Goal: Navigation & Orientation: Find specific page/section

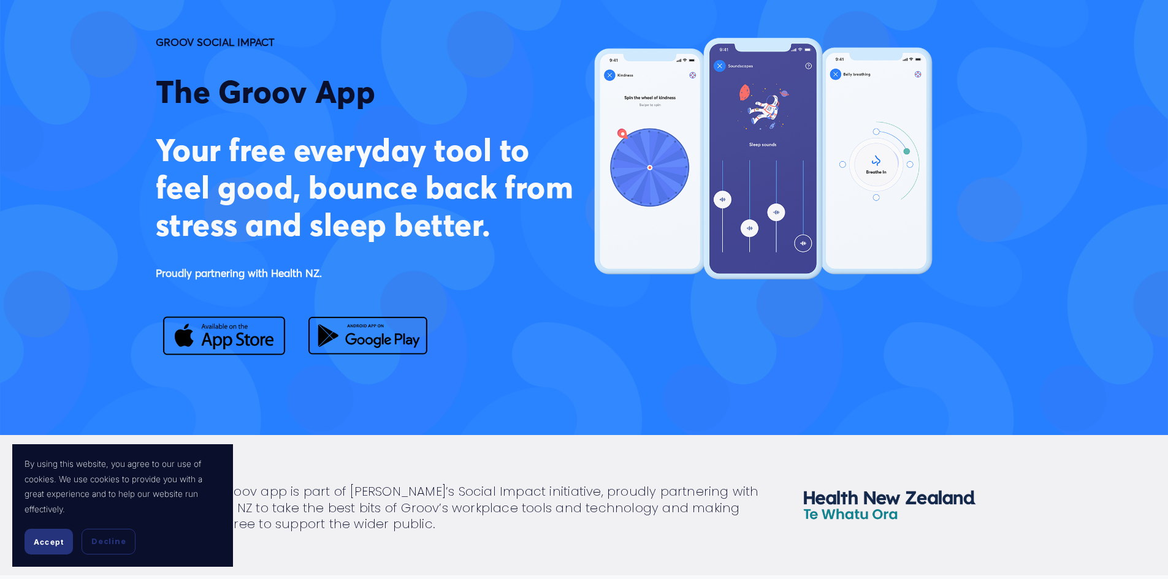
scroll to position [123, 0]
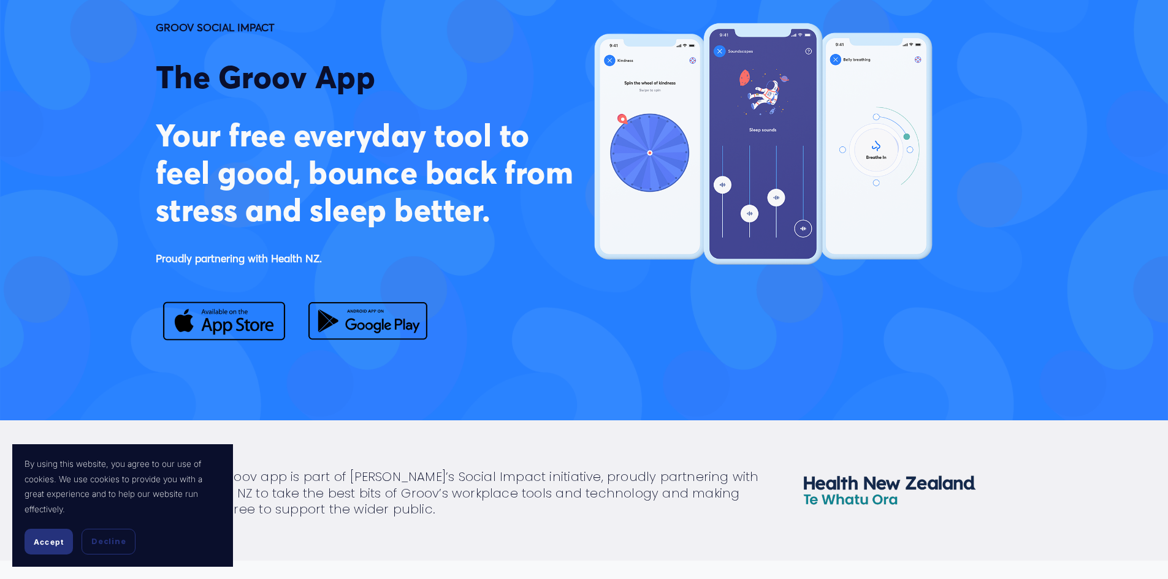
click at [60, 540] on span "Accept" at bounding box center [49, 542] width 30 height 9
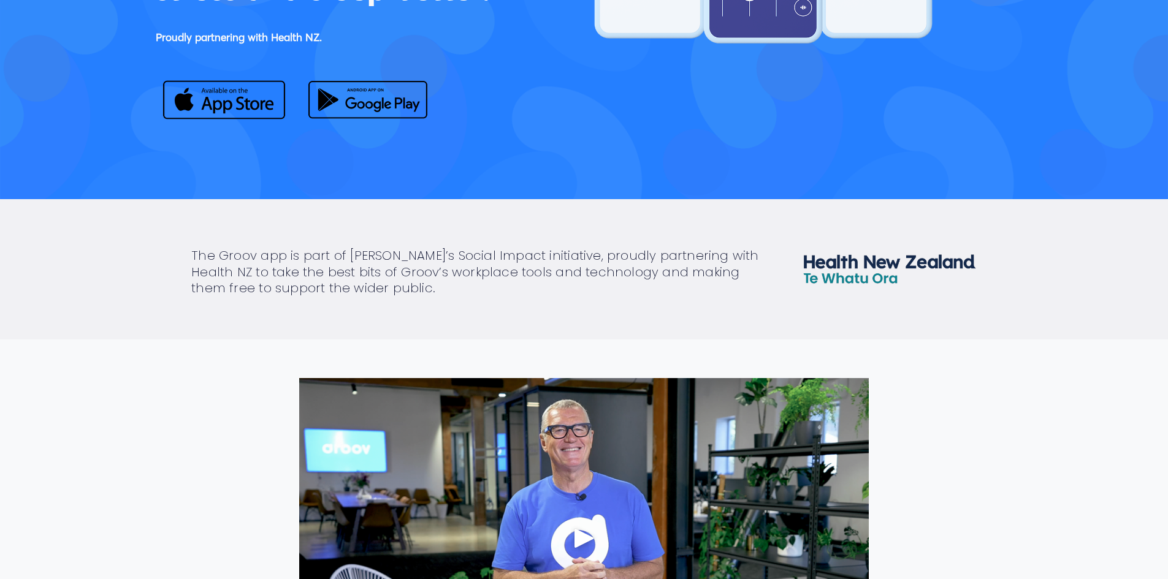
scroll to position [491, 0]
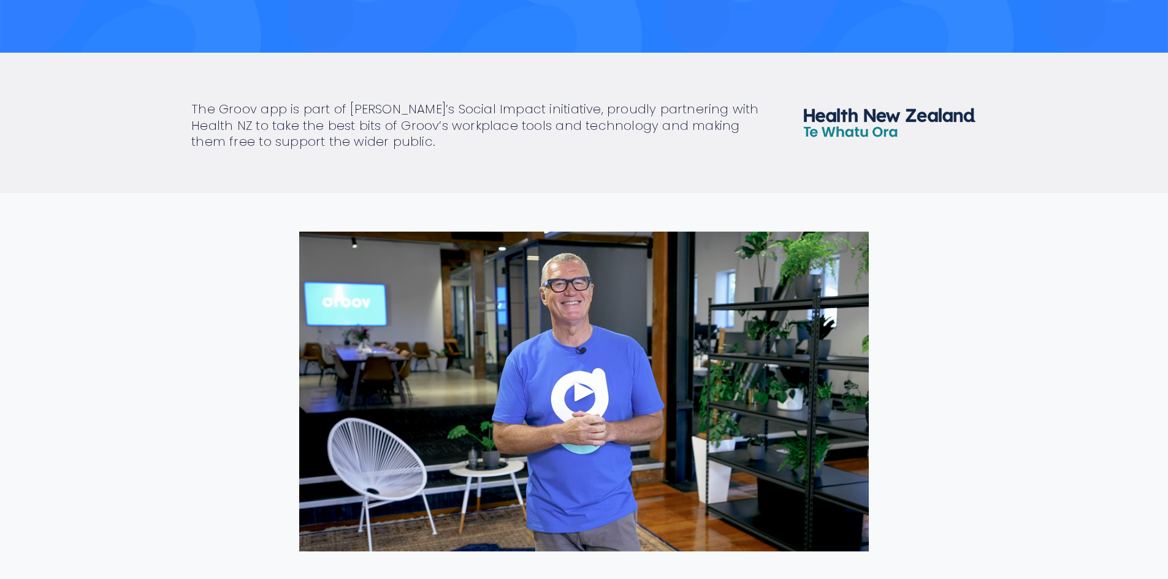
click at [579, 397] on div "Play" at bounding box center [584, 391] width 29 height 29
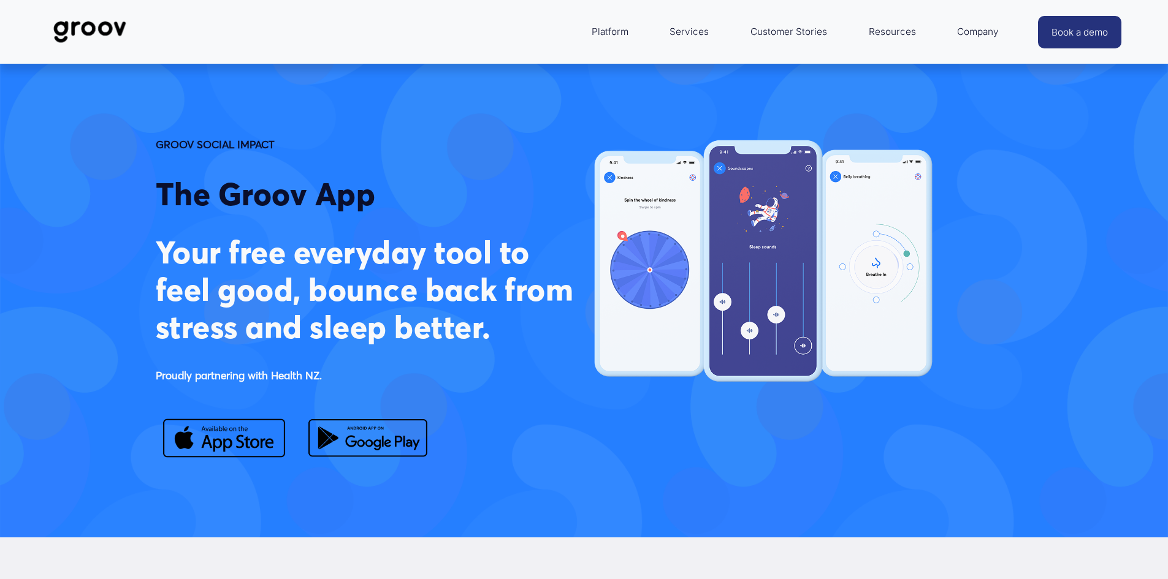
scroll to position [0, 0]
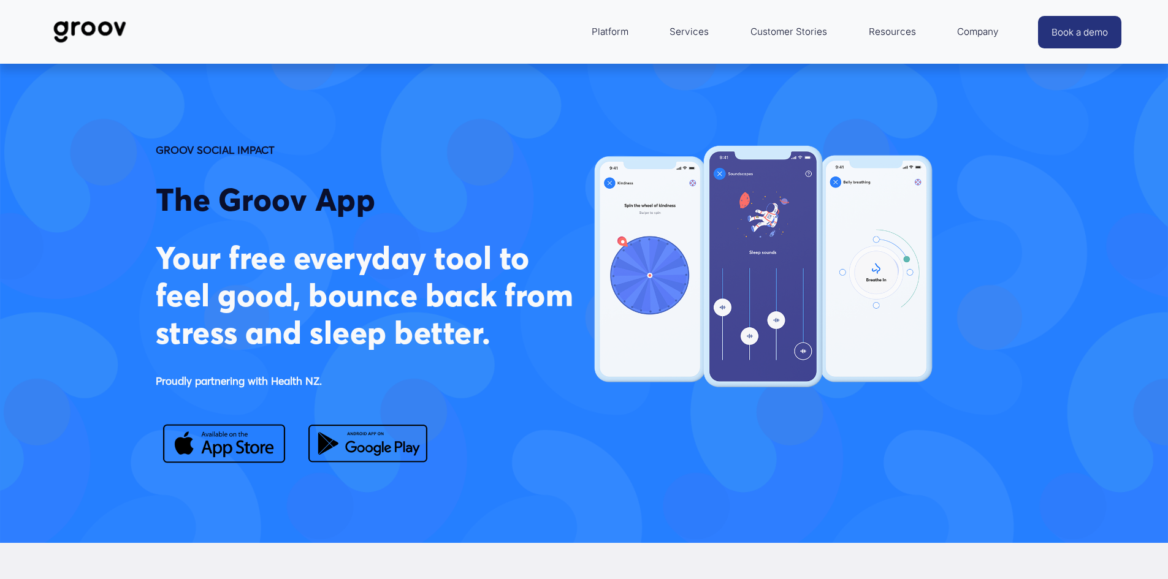
click at [781, 25] on link "Customer Stories" at bounding box center [788, 31] width 89 height 29
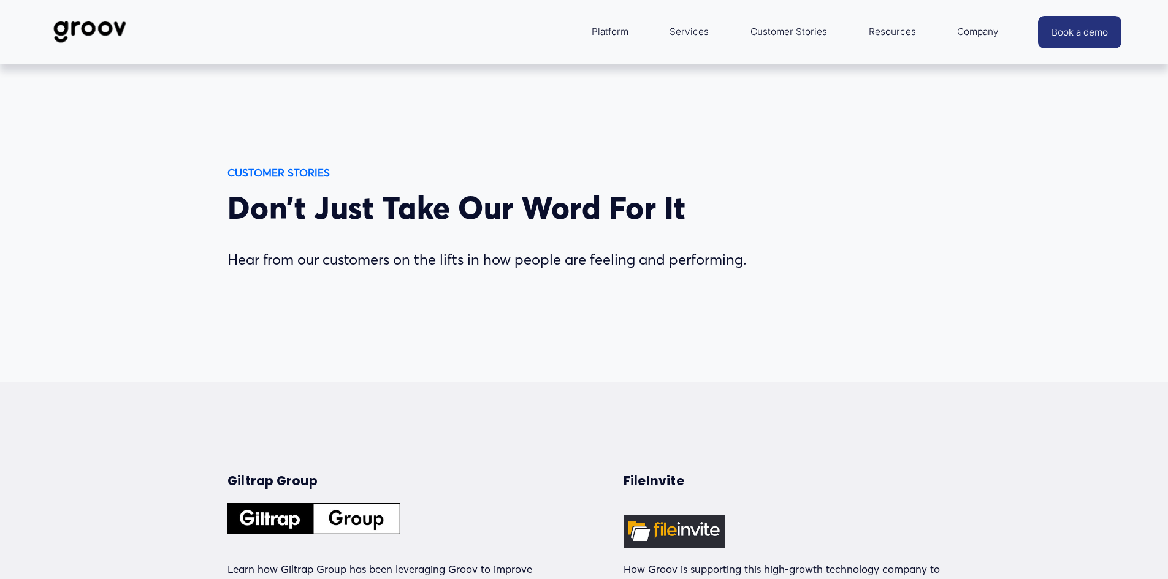
click at [694, 34] on link "Services" at bounding box center [689, 31] width 52 height 29
